Goal: Book appointment/travel/reservation

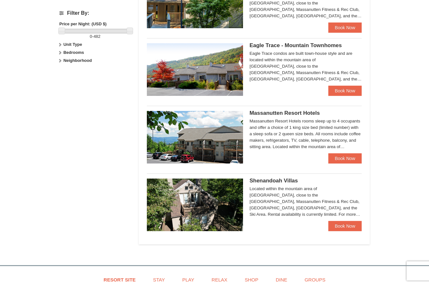
scroll to position [361, 0]
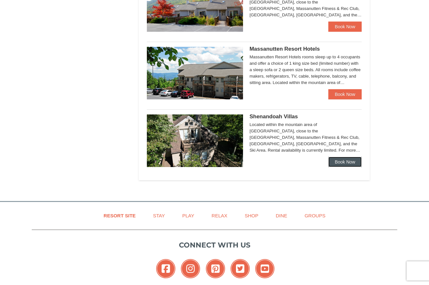
click at [344, 161] on link "Book Now" at bounding box center [344, 162] width 33 height 10
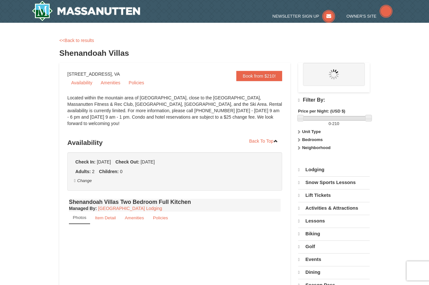
select select "9"
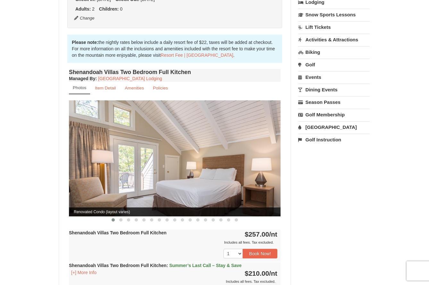
scroll to position [192, 0]
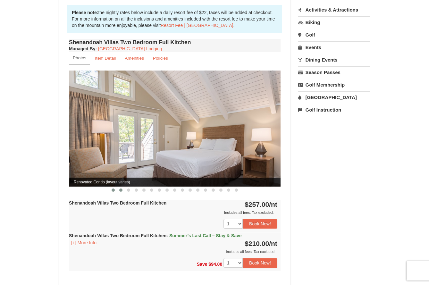
click at [120, 188] on span at bounding box center [120, 189] width 3 height 3
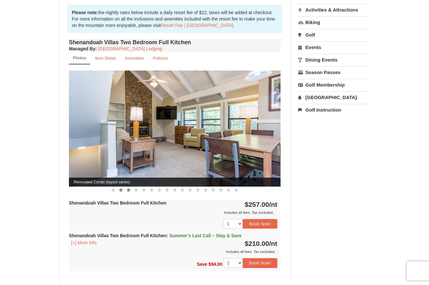
scroll to position [0, 0]
click at [129, 188] on span at bounding box center [128, 189] width 3 height 3
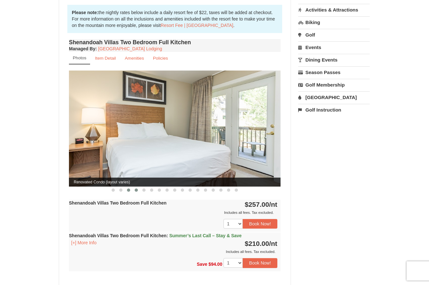
click at [136, 188] on span at bounding box center [136, 189] width 3 height 3
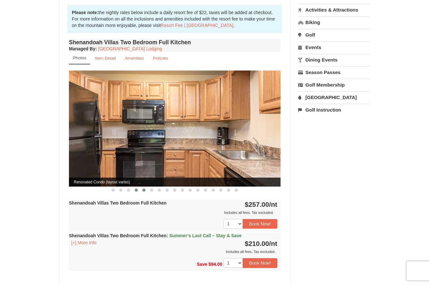
click at [143, 188] on span at bounding box center [143, 189] width 3 height 3
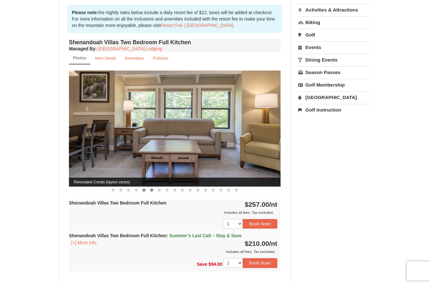
click at [150, 188] on span at bounding box center [151, 189] width 3 height 3
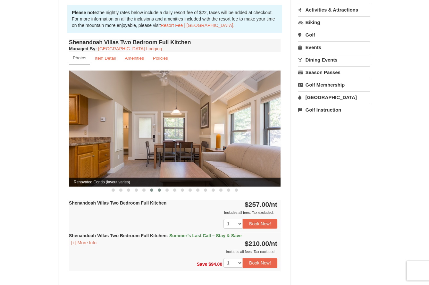
click at [160, 188] on span at bounding box center [159, 189] width 3 height 3
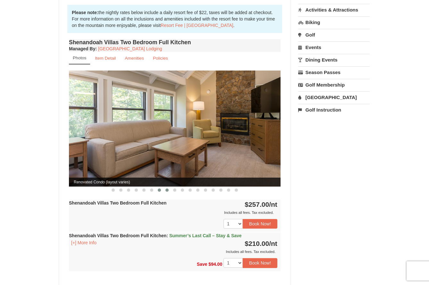
click at [166, 188] on span at bounding box center [166, 189] width 3 height 3
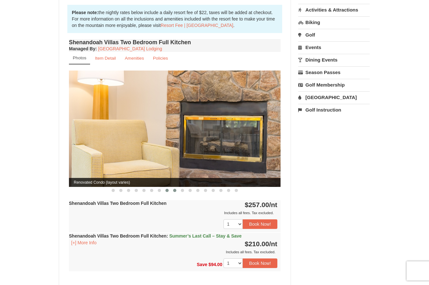
click at [175, 189] on span at bounding box center [174, 190] width 3 height 3
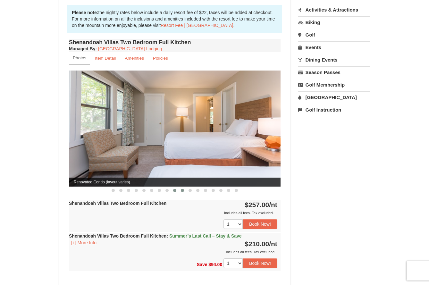
click at [182, 189] on span at bounding box center [182, 190] width 3 height 3
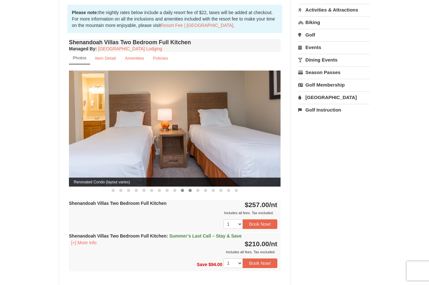
click at [189, 189] on span at bounding box center [189, 190] width 3 height 3
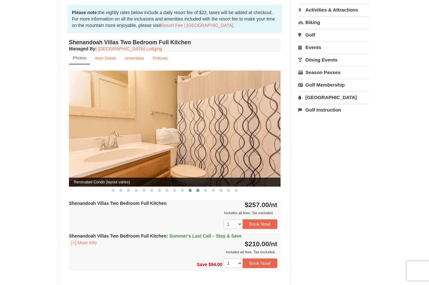
click at [197, 189] on span at bounding box center [197, 190] width 3 height 3
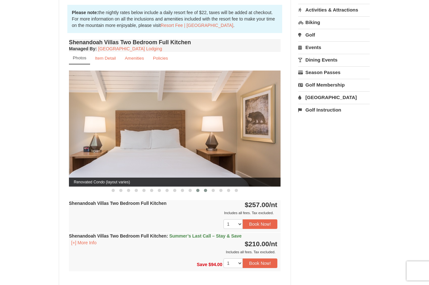
click at [204, 189] on span at bounding box center [205, 190] width 3 height 3
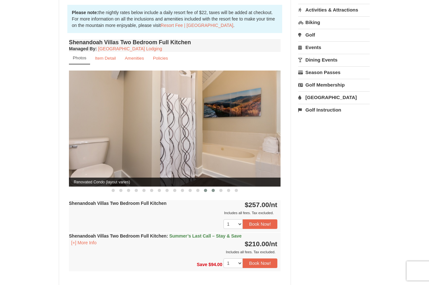
click at [212, 189] on span at bounding box center [213, 190] width 3 height 3
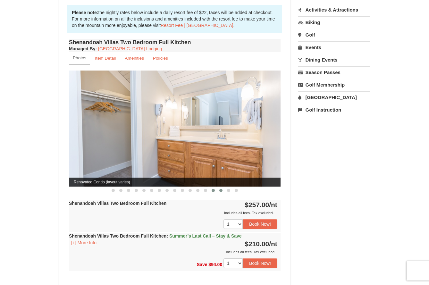
click at [220, 189] on span at bounding box center [220, 190] width 3 height 3
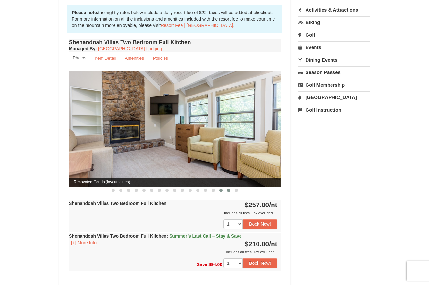
click at [229, 189] on span at bounding box center [228, 190] width 3 height 3
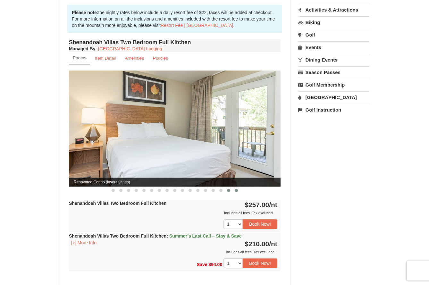
click at [236, 189] on span at bounding box center [236, 190] width 3 height 3
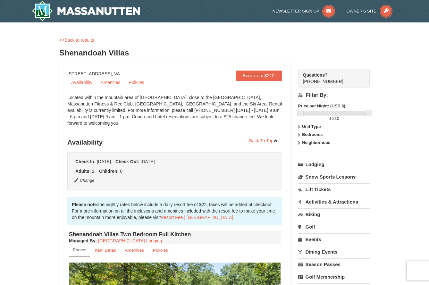
scroll to position [104, 0]
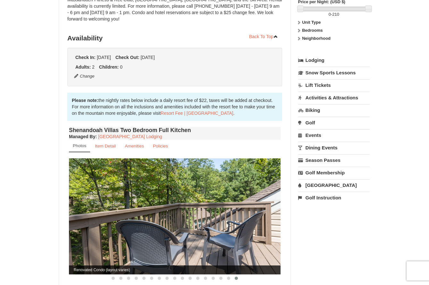
click at [349, 97] on link "Activities & Attractions" at bounding box center [333, 98] width 71 height 12
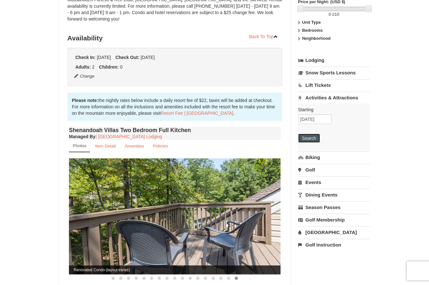
click at [308, 139] on button "Search" at bounding box center [309, 138] width 22 height 9
